Goal: Task Accomplishment & Management: Manage account settings

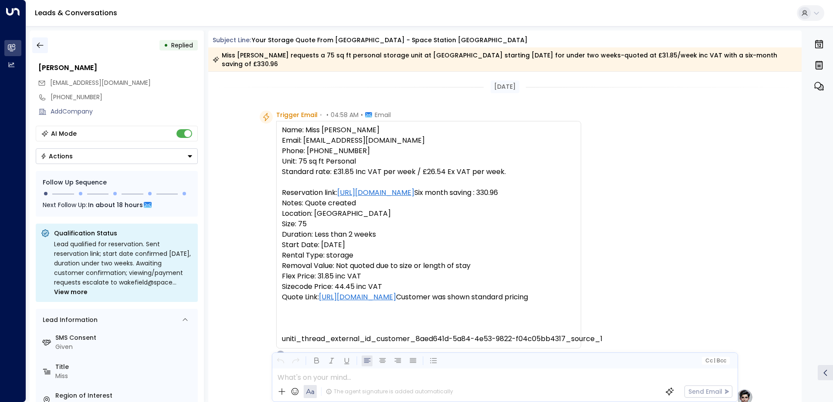
click at [41, 46] on icon "button" at bounding box center [40, 45] width 9 height 9
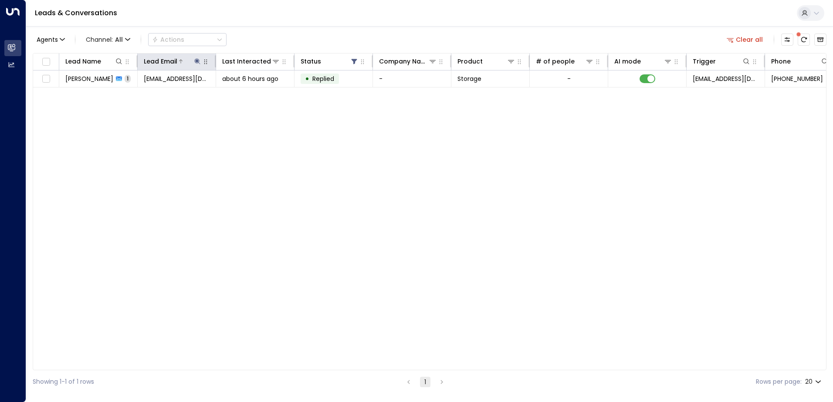
click at [200, 61] on icon at bounding box center [197, 61] width 7 height 7
drag, startPoint x: 253, startPoint y: 94, endPoint x: 244, endPoint y: 93, distance: 8.8
click at [253, 94] on icon "button" at bounding box center [252, 93] width 6 height 6
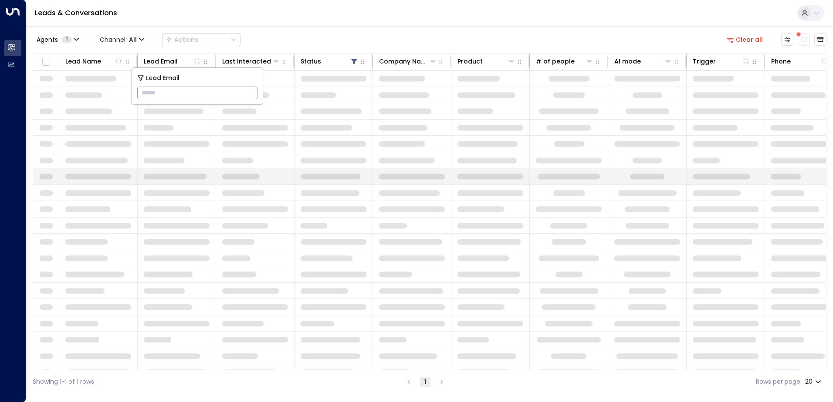
type input "**********"
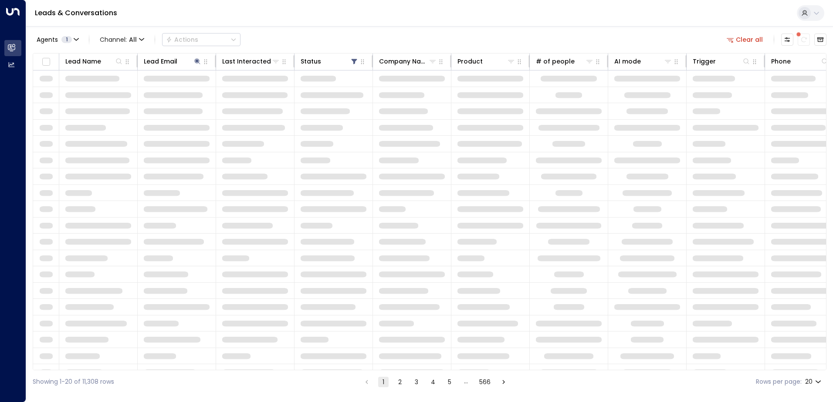
click at [282, 15] on div "Leads & Conversations" at bounding box center [429, 13] width 806 height 27
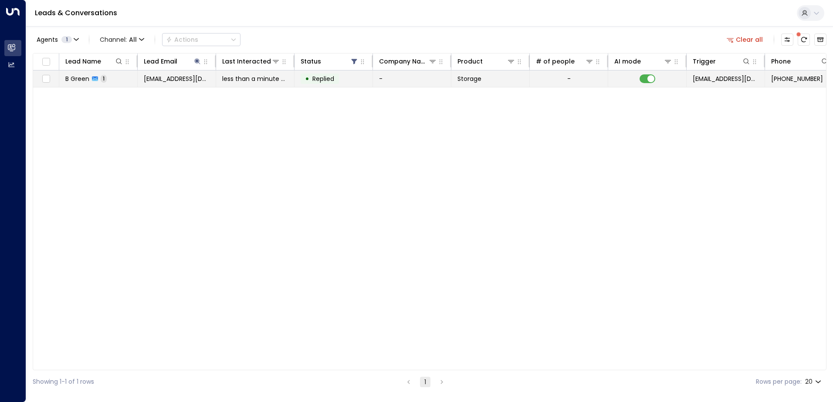
click at [175, 83] on span "[EMAIL_ADDRESS][DOMAIN_NAME]" at bounding box center [177, 78] width 66 height 9
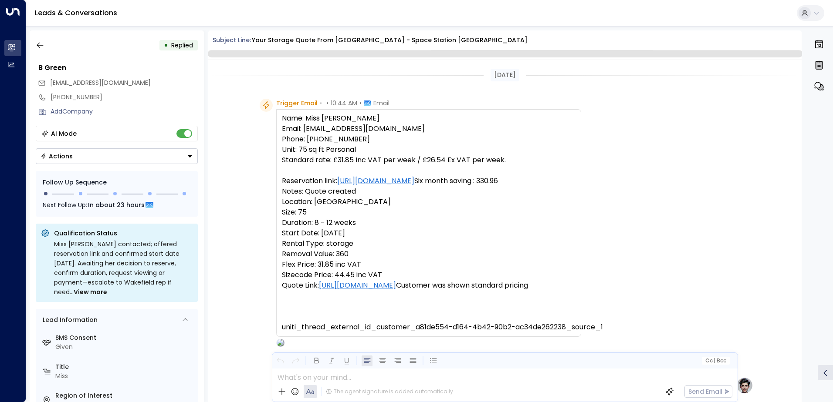
scroll to position [328, 0]
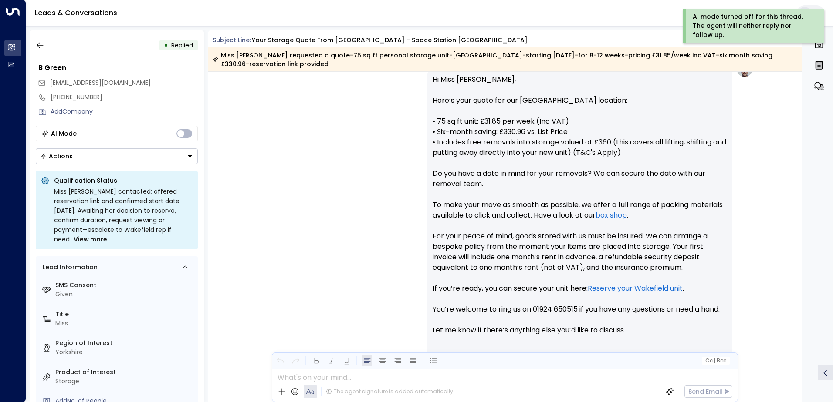
click at [191, 156] on icon "Button group with a nested menu" at bounding box center [190, 156] width 4 height 2
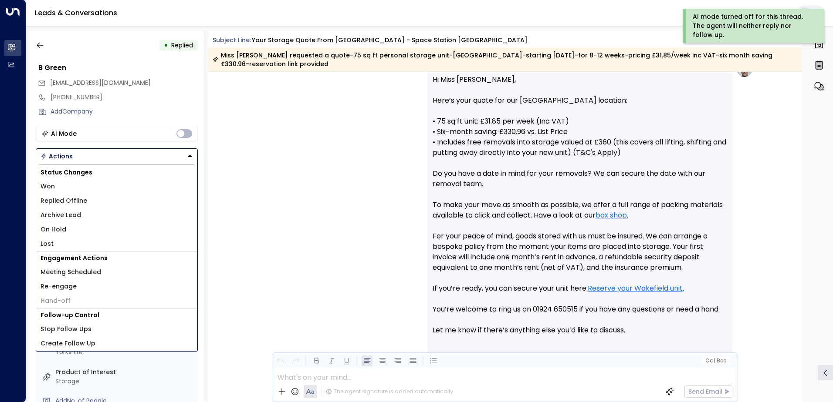
click at [78, 199] on span "Replied Offline" at bounding box center [63, 200] width 47 height 9
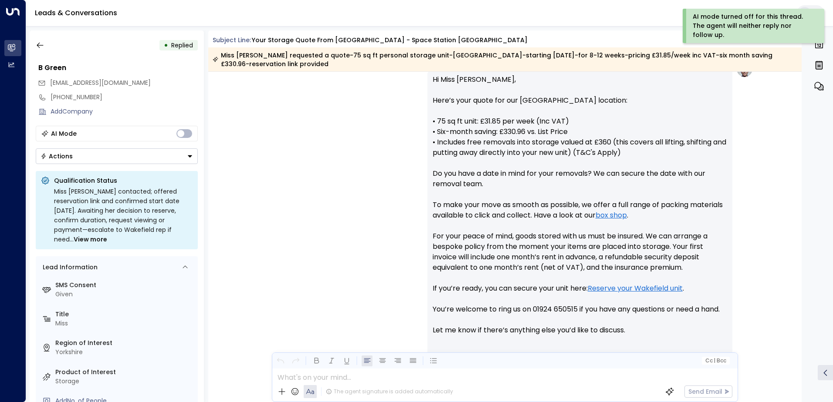
click at [155, 88] on div "[EMAIL_ADDRESS][DOMAIN_NAME]" at bounding box center [118, 83] width 160 height 14
